Goal: Task Accomplishment & Management: Complete application form

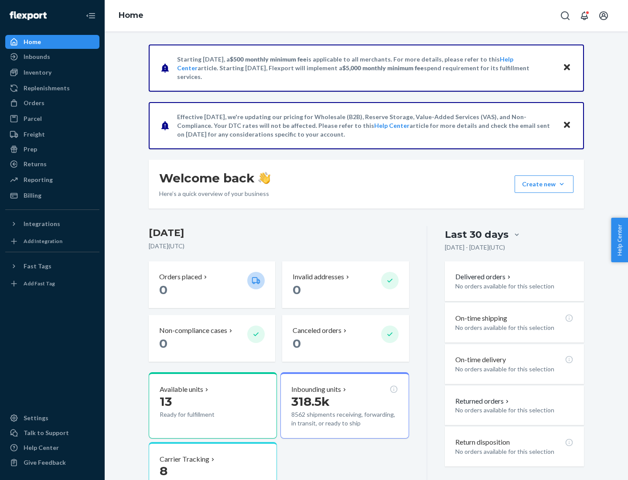
click at [562, 184] on button "Create new Create new inbound Create new order Create new product" at bounding box center [544, 183] width 59 height 17
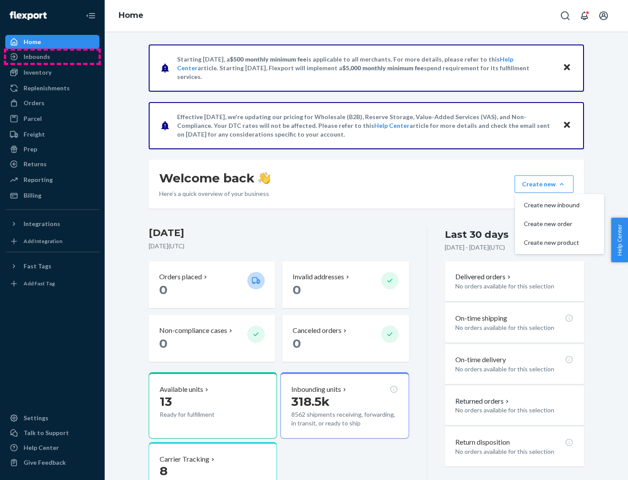
click at [52, 57] on div "Inbounds" at bounding box center [52, 57] width 92 height 12
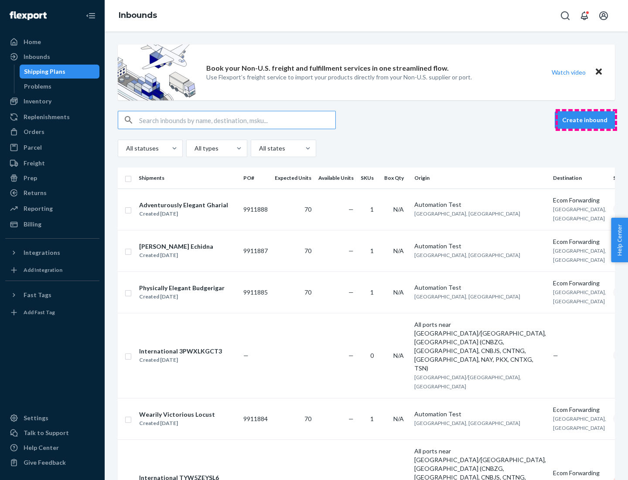
click at [586, 120] on button "Create inbound" at bounding box center [585, 119] width 60 height 17
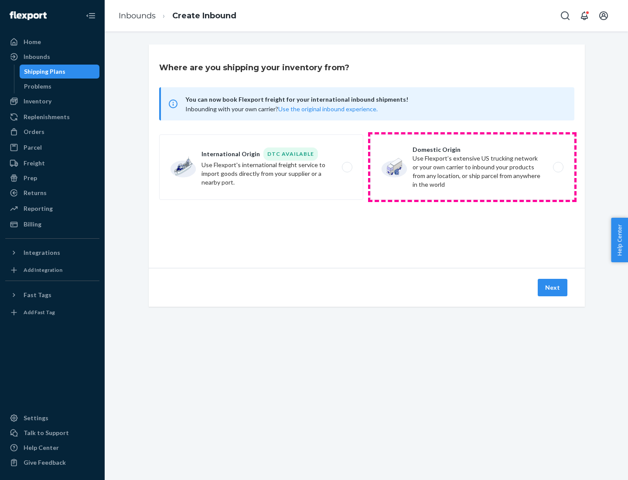
click at [472, 167] on label "Domestic Origin Use Flexport’s extensive US trucking network or your own carrie…" at bounding box center [472, 166] width 204 height 65
click at [558, 167] on input "Domestic Origin Use Flexport’s extensive US trucking network or your own carrie…" at bounding box center [561, 167] width 6 height 6
radio input "true"
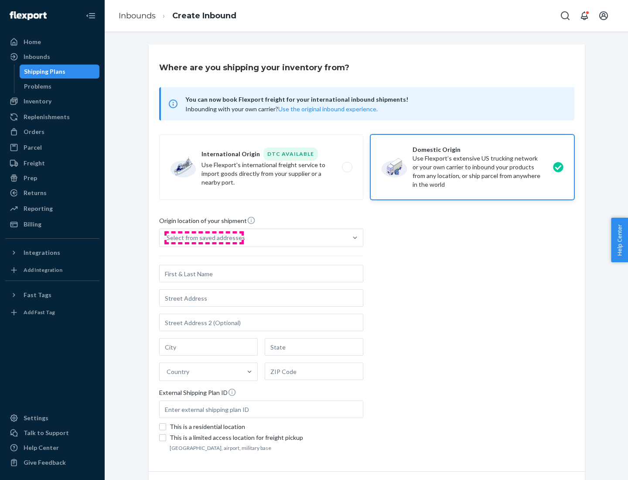
click at [204, 238] on div "Select from saved addresses" at bounding box center [206, 237] width 79 height 9
click at [167, 238] on input "Select from saved addresses" at bounding box center [167, 237] width 1 height 9
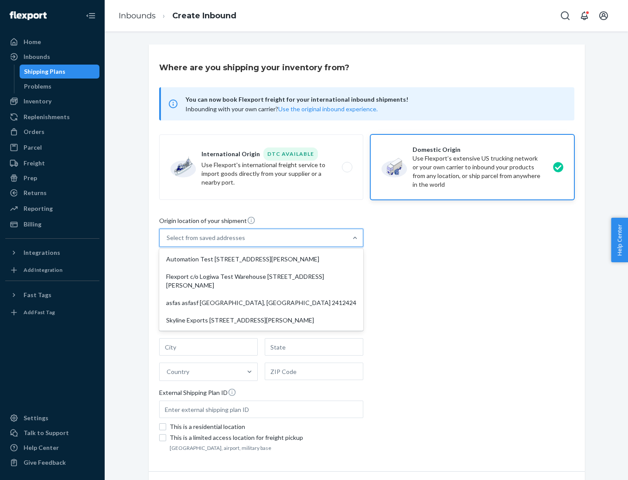
scroll to position [3, 0]
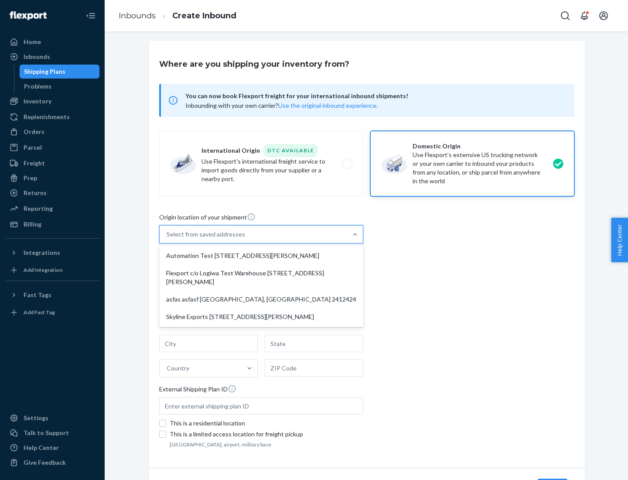
click at [261, 256] on div "Automation Test [STREET_ADDRESS][PERSON_NAME]" at bounding box center [261, 255] width 201 height 17
click at [167, 239] on input "option Automation Test [STREET_ADDRESS][PERSON_NAME] focused, 1 of 4. 4 results…" at bounding box center [167, 234] width 1 height 9
type input "Automation Test"
type input "9th Floor"
type input "[GEOGRAPHIC_DATA]"
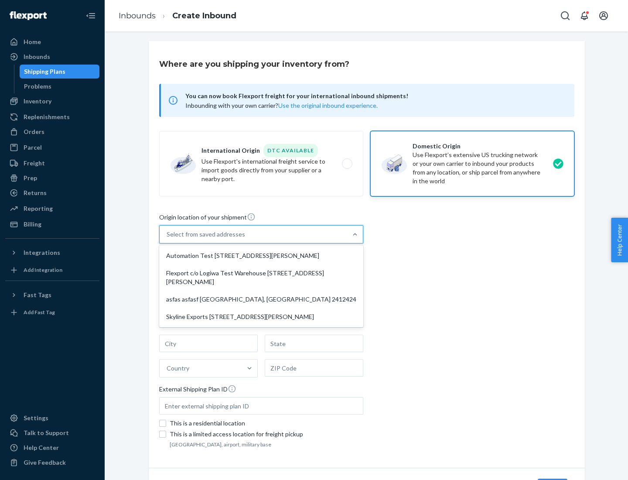
type input "CA"
type input "94104"
type input "[STREET_ADDRESS][PERSON_NAME]"
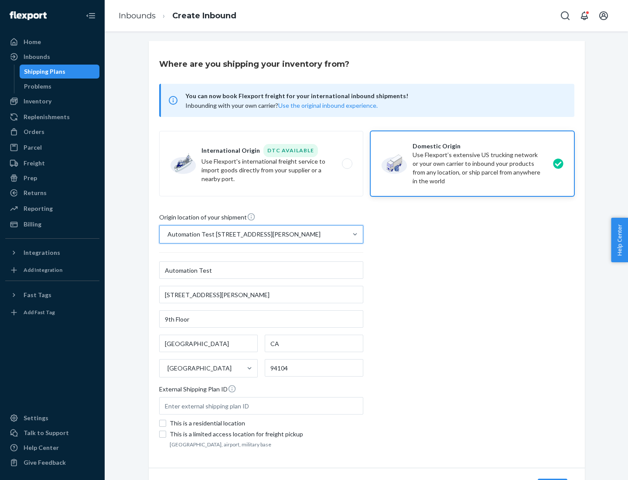
scroll to position [51, 0]
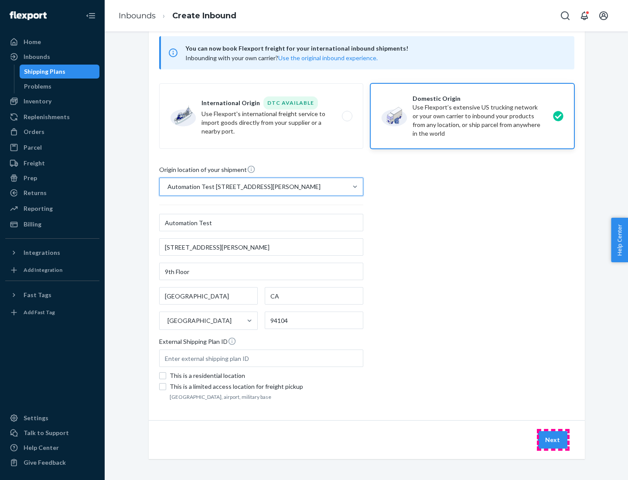
click at [553, 440] on button "Next" at bounding box center [553, 439] width 30 height 17
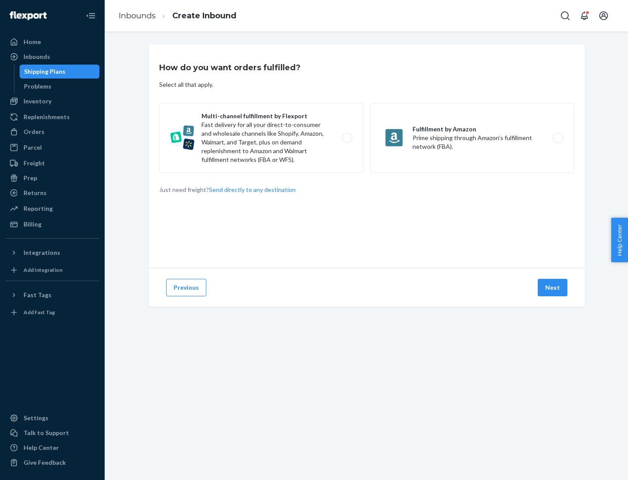
click at [261, 138] on label "Multi-channel fulfillment by Flexport Fast delivery for all your direct-to-cons…" at bounding box center [261, 138] width 204 height 70
click at [347, 138] on input "Multi-channel fulfillment by Flexport Fast delivery for all your direct-to-cons…" at bounding box center [350, 138] width 6 height 6
radio input "true"
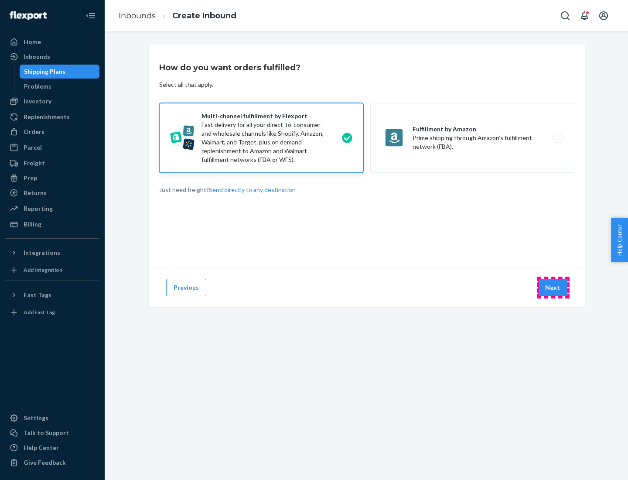
click at [553, 287] on button "Next" at bounding box center [553, 287] width 30 height 17
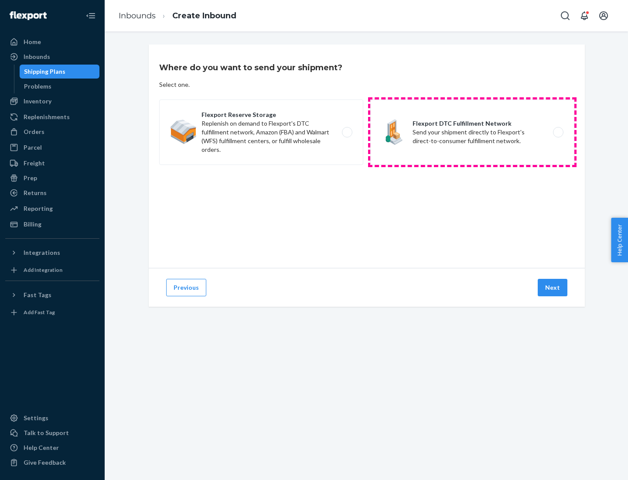
click at [472, 132] on label "Flexport DTC Fulfillment Network Send your shipment directly to Flexport's dire…" at bounding box center [472, 131] width 204 height 65
click at [558, 132] on input "Flexport DTC Fulfillment Network Send your shipment directly to Flexport's dire…" at bounding box center [561, 133] width 6 height 6
radio input "true"
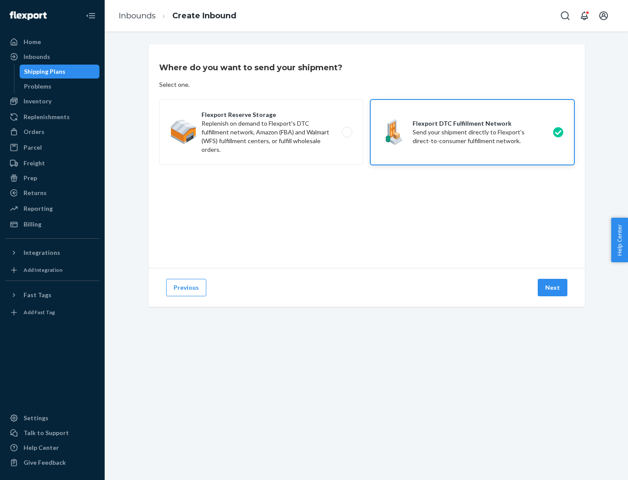
click at [553, 287] on button "Next" at bounding box center [553, 287] width 30 height 17
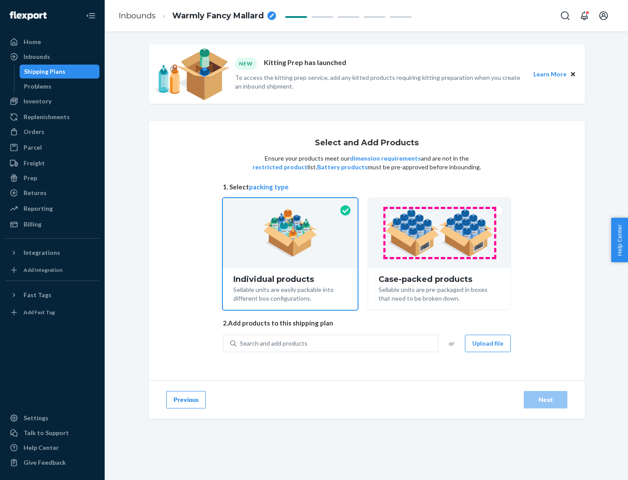
click at [440, 233] on img at bounding box center [439, 233] width 109 height 48
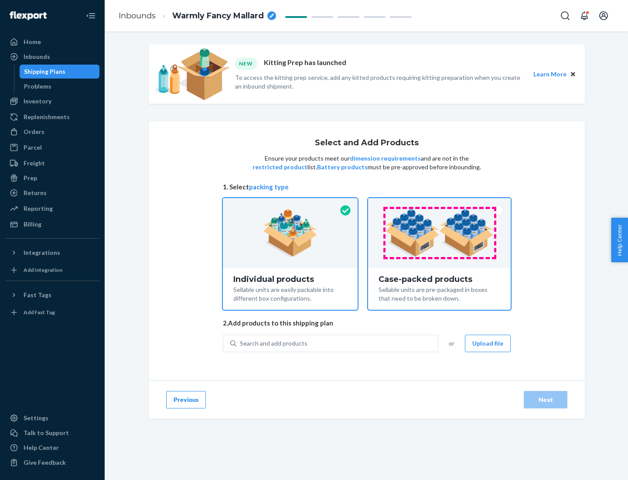
click at [440, 204] on input "Case-packed products Sellable units are pre-packaged in boxes that need to be b…" at bounding box center [440, 201] width 6 height 6
radio input "true"
radio input "false"
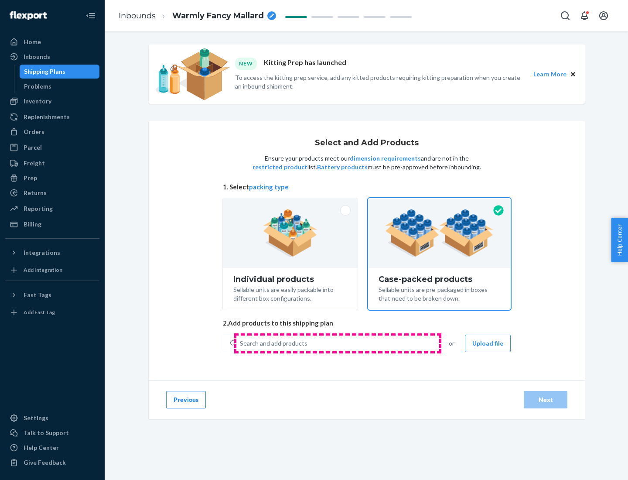
click at [338, 343] on div "Search and add products" at bounding box center [337, 343] width 202 height 16
click at [241, 343] on input "Search and add products" at bounding box center [240, 343] width 1 height 9
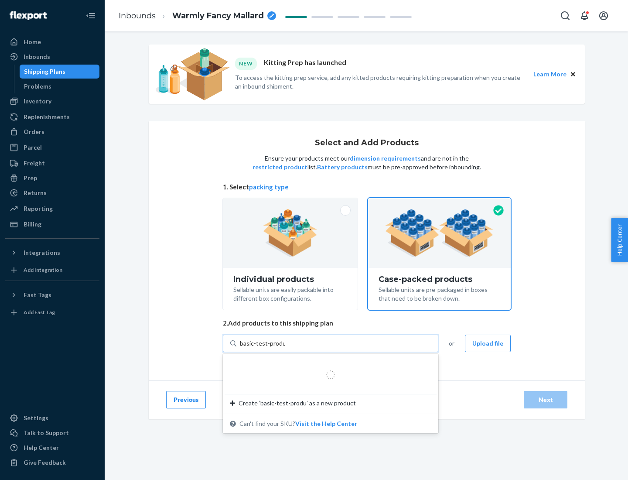
type input "basic-test-product-1"
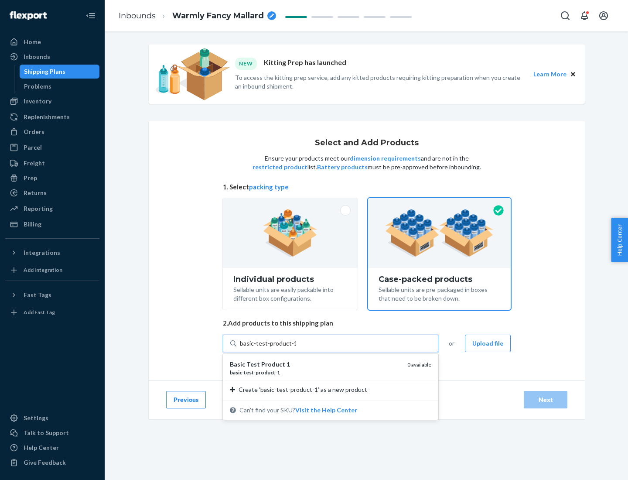
click at [315, 372] on div "basic - test - product - 1" at bounding box center [315, 372] width 171 height 7
click at [296, 348] on input "basic-test-product-1" at bounding box center [268, 343] width 56 height 9
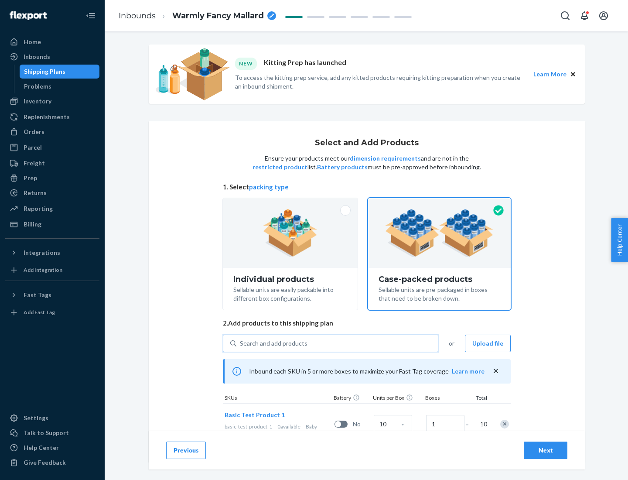
scroll to position [31, 0]
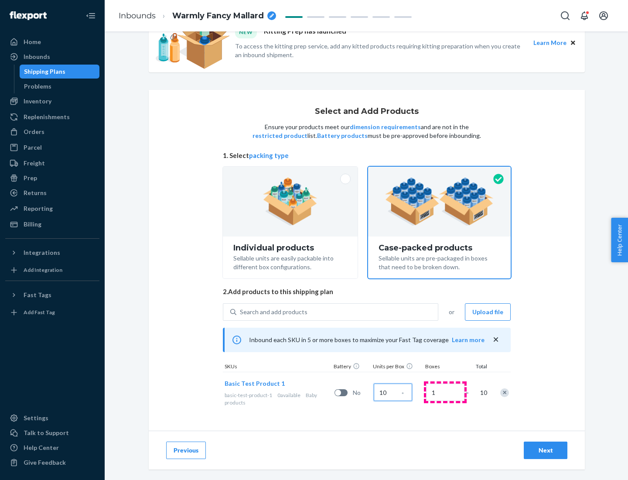
type input "10"
type input "7"
click at [546, 450] on div "Next" at bounding box center [545, 450] width 29 height 9
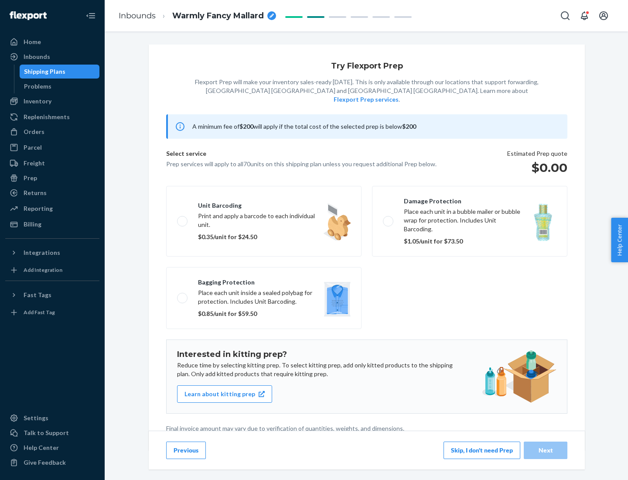
scroll to position [2, 0]
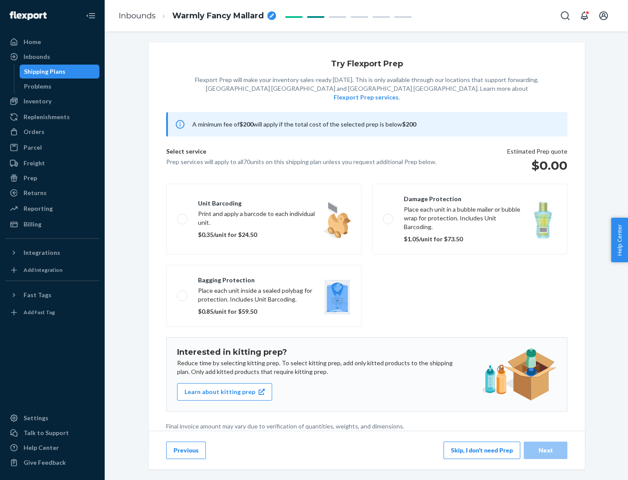
click at [264, 278] on label "Bagging protection Place each unit inside a sealed polybag for protection. Incl…" at bounding box center [263, 296] width 195 height 62
click at [183, 293] on input "Bagging protection Place each unit inside a sealed polybag for protection. Incl…" at bounding box center [180, 296] width 6 height 6
checkbox input "true"
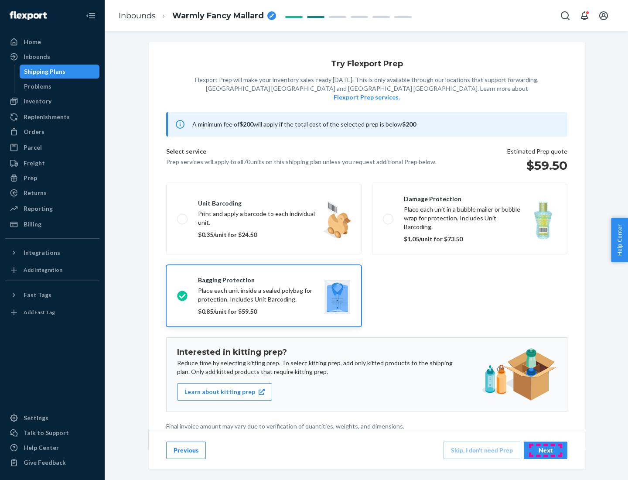
click at [546, 450] on div "Next" at bounding box center [545, 450] width 29 height 9
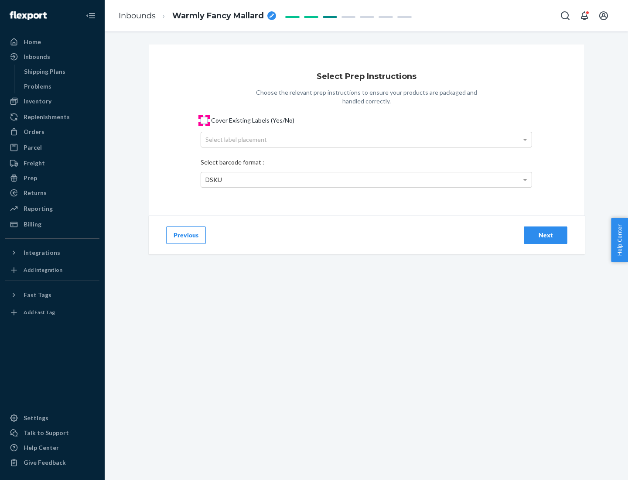
click at [204, 120] on input "Cover Existing Labels (Yes/No)" at bounding box center [204, 120] width 7 height 7
checkbox input "true"
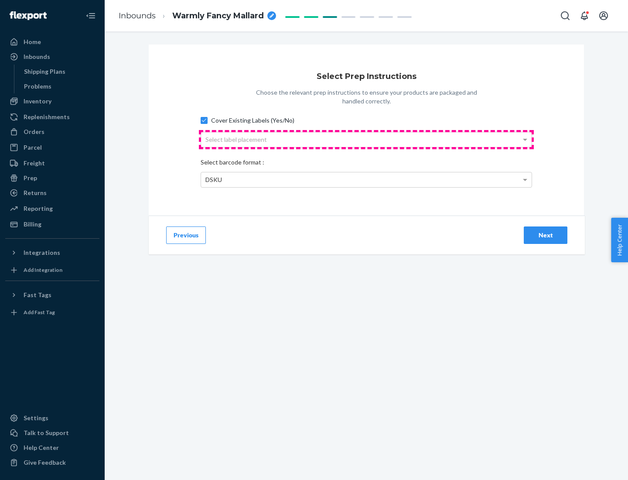
click at [366, 139] on div "Select label placement" at bounding box center [366, 139] width 331 height 15
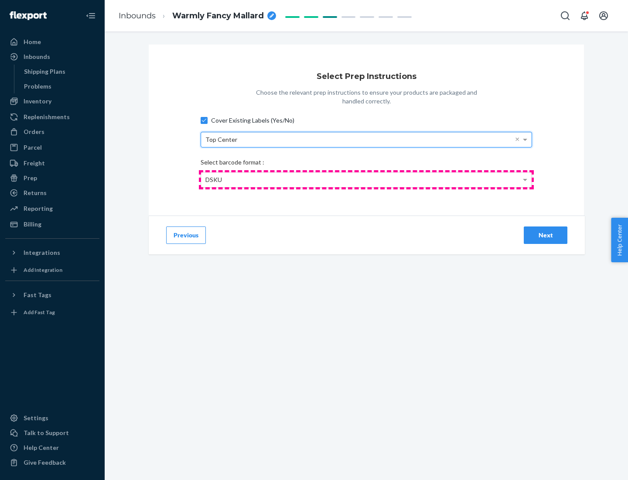
click at [366, 179] on div "DSKU" at bounding box center [366, 179] width 331 height 15
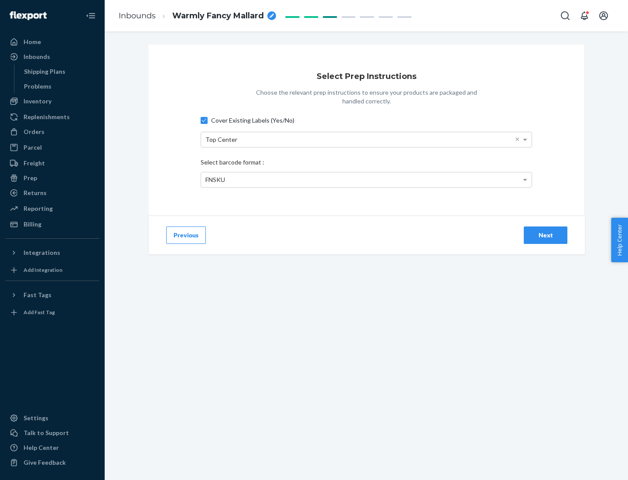
click at [546, 235] on div "Next" at bounding box center [545, 235] width 29 height 9
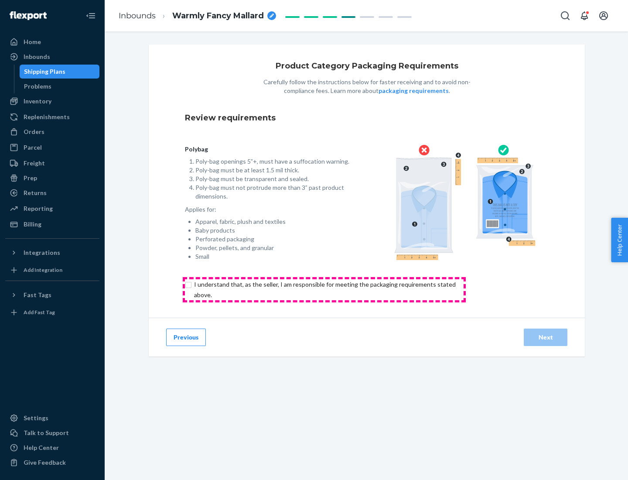
click at [324, 289] on input "checkbox" at bounding box center [330, 289] width 290 height 21
checkbox input "true"
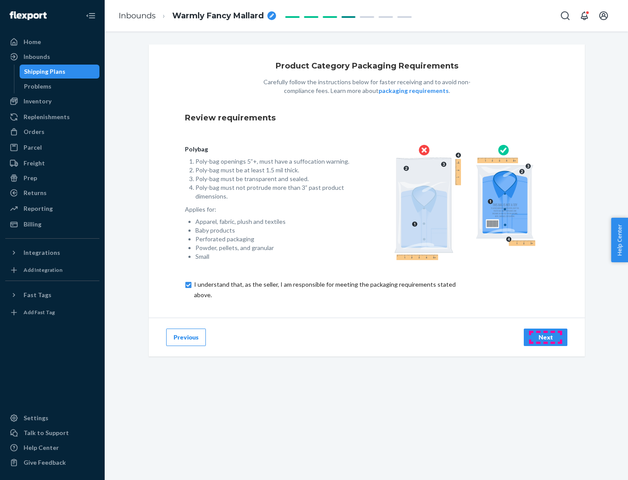
click at [546, 337] on div "Next" at bounding box center [545, 337] width 29 height 9
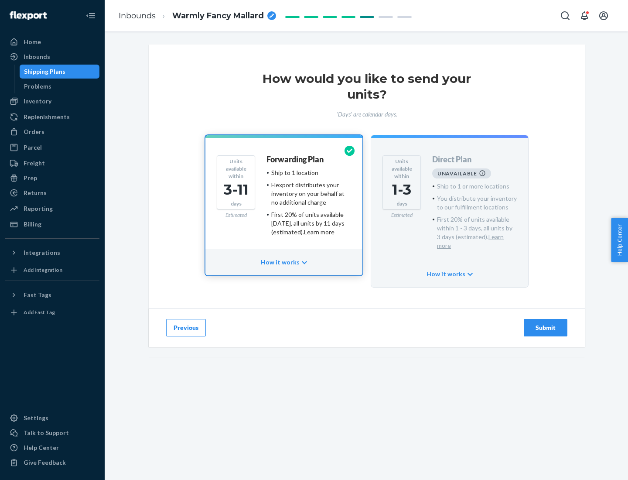
click at [296, 159] on h4 "Forwarding Plan" at bounding box center [294, 159] width 57 height 9
click at [546, 323] on div "Submit" at bounding box center [545, 327] width 29 height 9
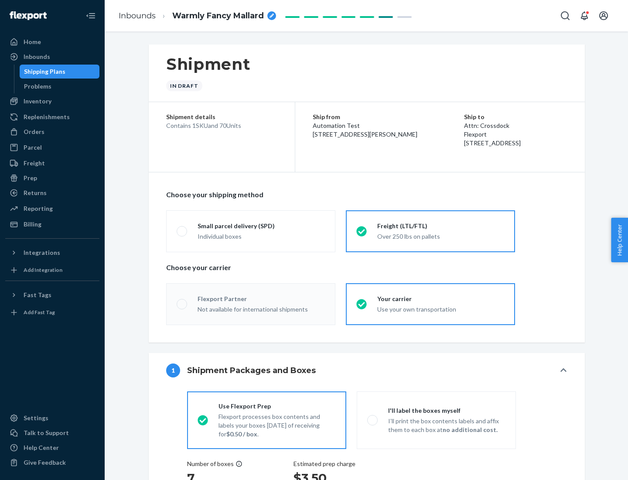
radio input "true"
radio input "false"
radio input "true"
radio input "false"
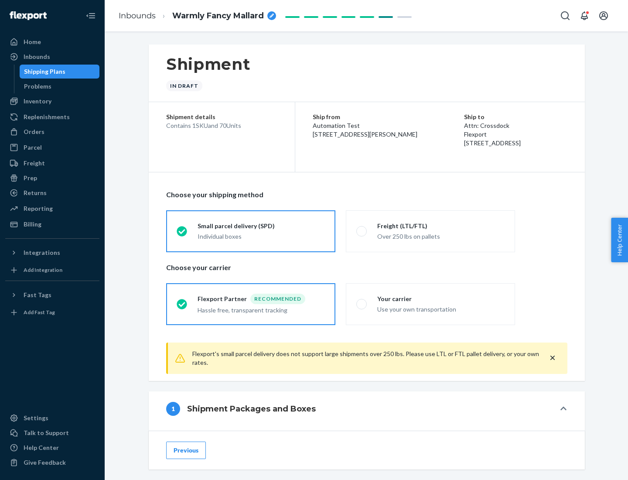
click at [430, 231] on div "Over 250 lbs on pallets" at bounding box center [440, 235] width 127 height 10
click at [362, 231] on input "Freight (LTL/FTL) Over 250 lbs on pallets" at bounding box center [359, 231] width 6 height 6
radio input "true"
radio input "false"
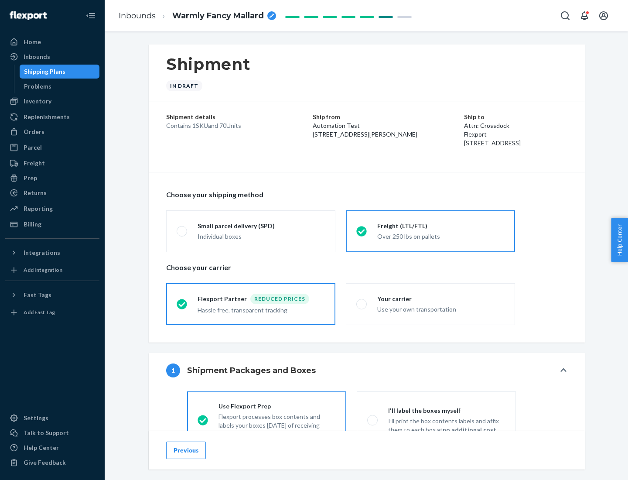
scroll to position [48, 0]
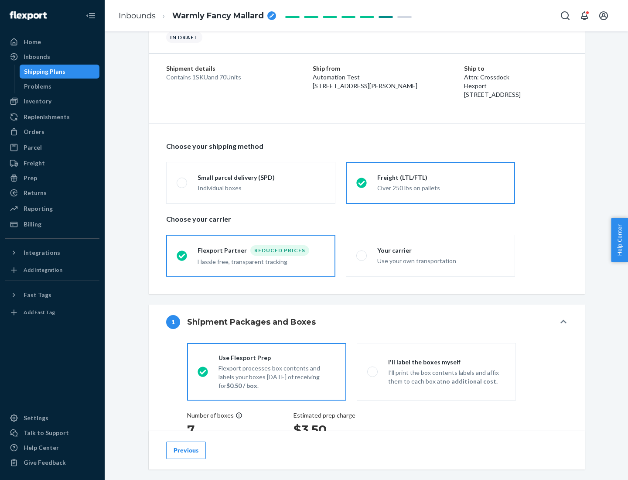
click at [430, 255] on div "Use your own transportation" at bounding box center [440, 260] width 127 height 10
click at [362, 255] on input "Your carrier Use your own transportation" at bounding box center [359, 256] width 6 height 6
radio input "true"
radio input "false"
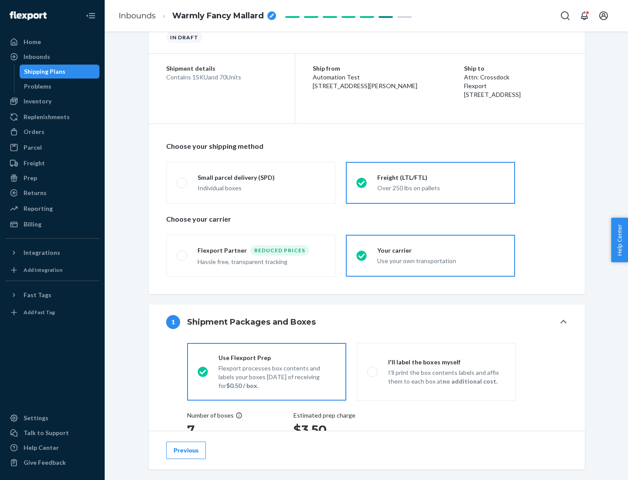
scroll to position [164, 0]
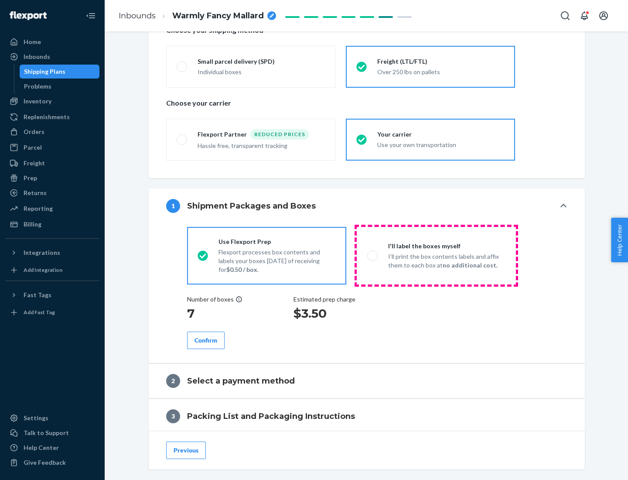
click at [436, 255] on p "I’ll print the box contents labels and affix them to each box at no additional …" at bounding box center [446, 260] width 117 height 17
click at [373, 255] on input "I'll label the boxes myself I’ll print the box contents labels and affix them t…" at bounding box center [370, 256] width 6 height 6
radio input "true"
radio input "false"
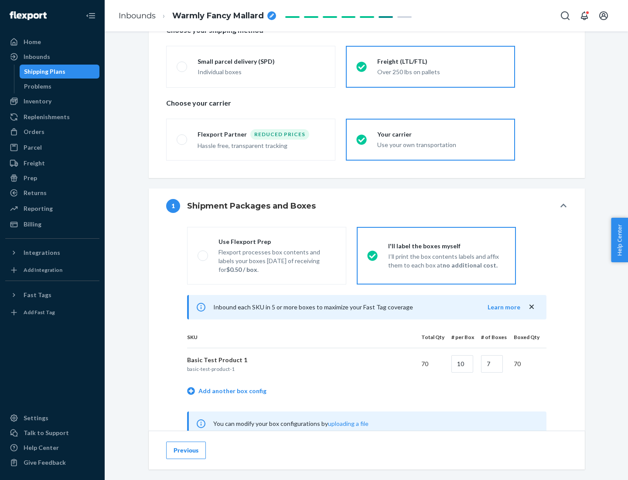
scroll to position [273, 0]
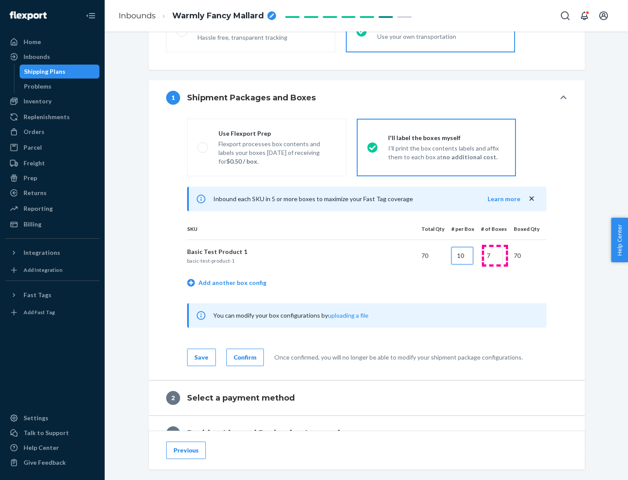
type input "10"
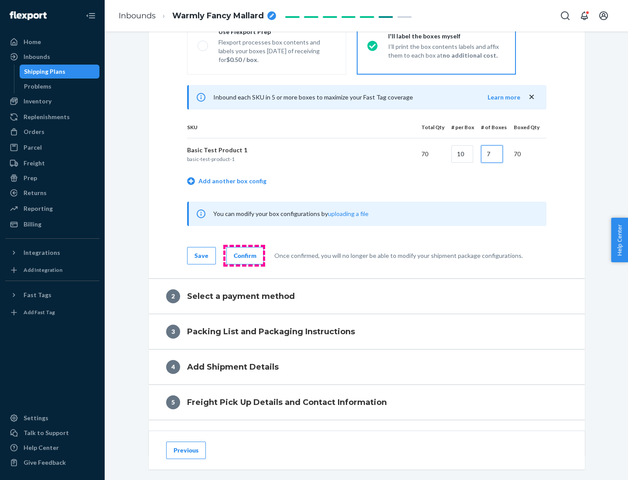
type input "7"
click at [244, 255] on div "Confirm" at bounding box center [245, 255] width 23 height 9
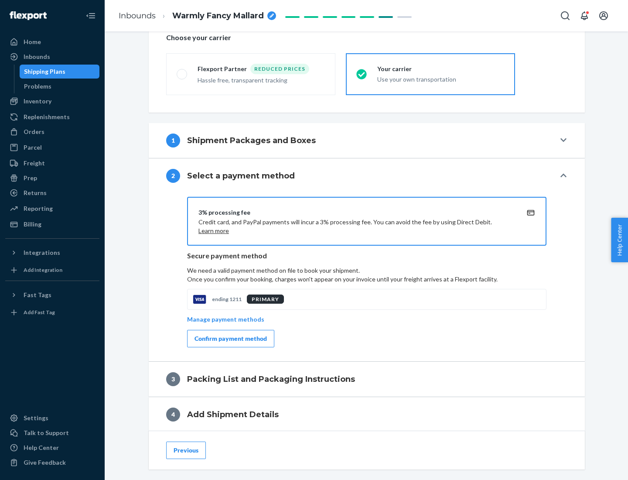
scroll to position [313, 0]
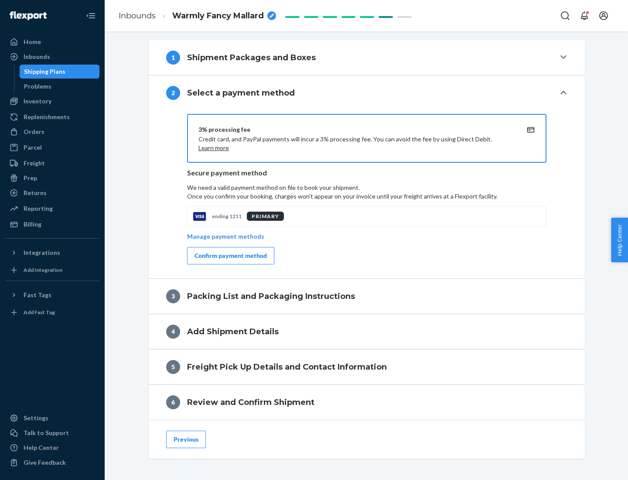
click at [230, 256] on div "Confirm payment method" at bounding box center [231, 255] width 72 height 9
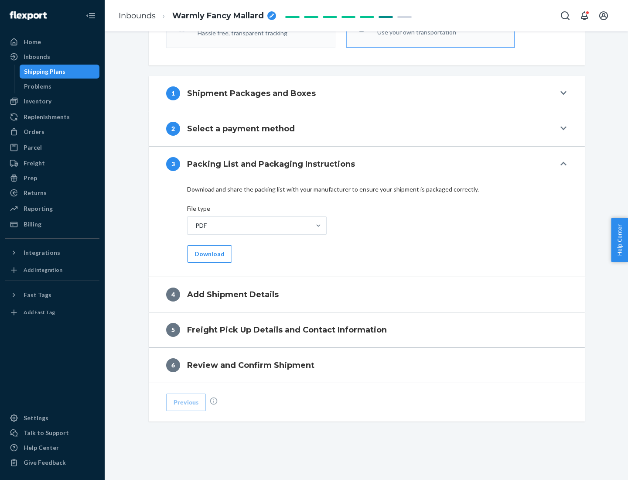
scroll to position [275, 0]
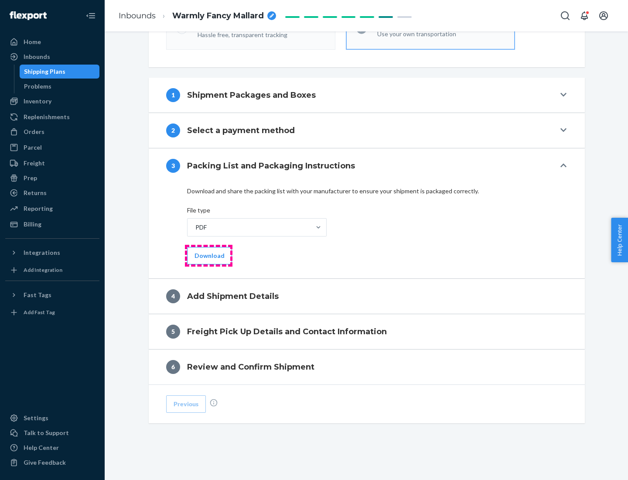
click at [208, 255] on button "Download" at bounding box center [209, 255] width 45 height 17
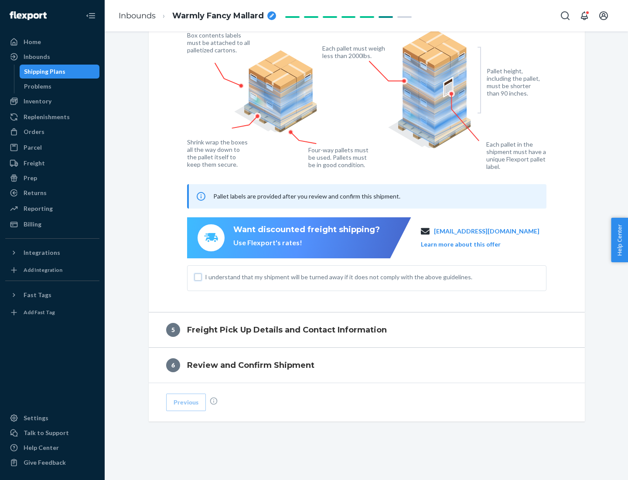
click at [198, 277] on input "I understand that my shipment will be turned away if it does not comply with th…" at bounding box center [198, 276] width 7 height 7
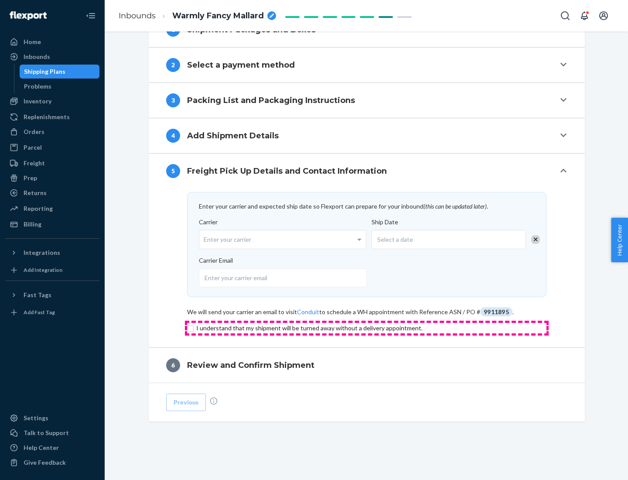
click at [367, 328] on input "checkbox" at bounding box center [366, 328] width 359 height 10
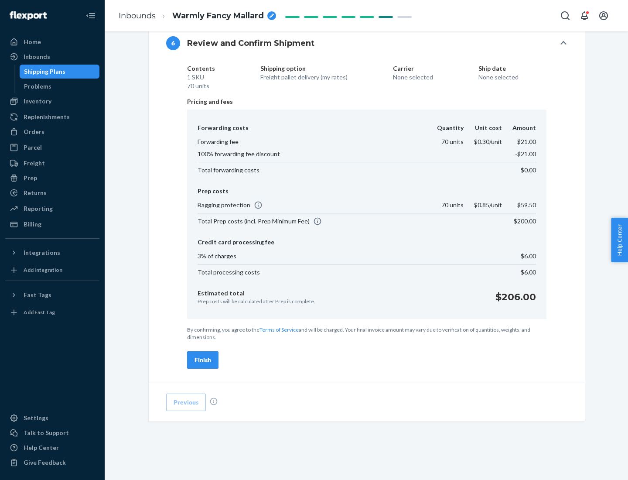
click at [203, 360] on div "Finish" at bounding box center [203, 359] width 17 height 9
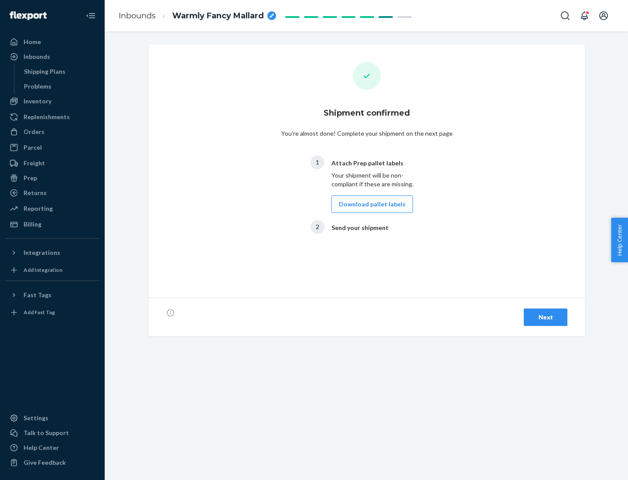
click at [370, 204] on button "Download pallet labels" at bounding box center [372, 203] width 82 height 17
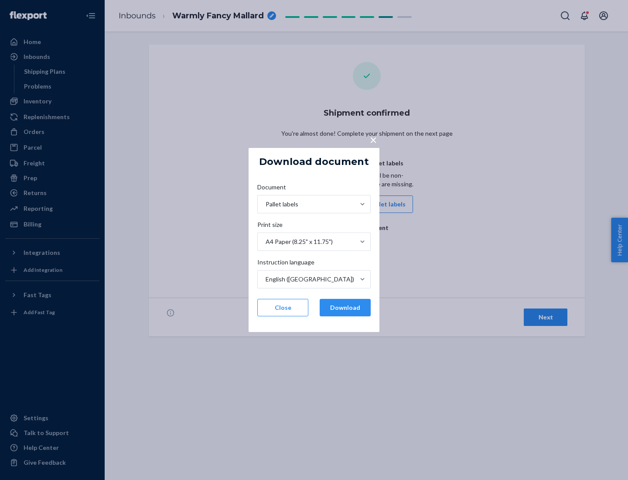
click at [345, 307] on button "Download" at bounding box center [345, 307] width 51 height 17
click at [373, 139] on span "×" at bounding box center [373, 139] width 7 height 15
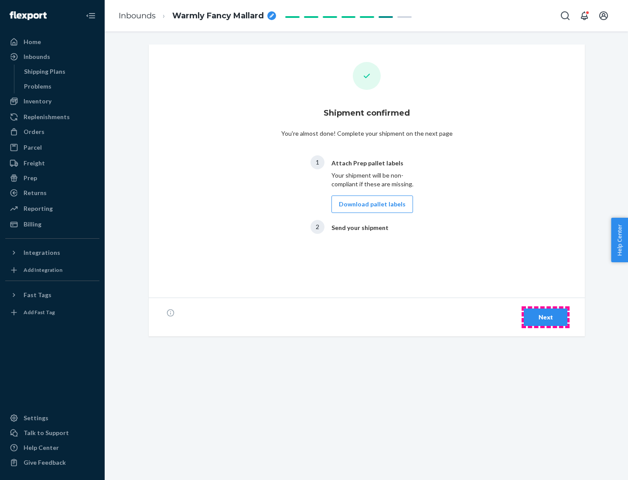
click at [546, 317] on div "Next" at bounding box center [545, 317] width 29 height 9
